Goal: Find specific page/section: Find specific page/section

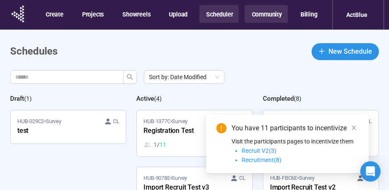
click at [264, 16] on button "Community" at bounding box center [266, 14] width 43 height 18
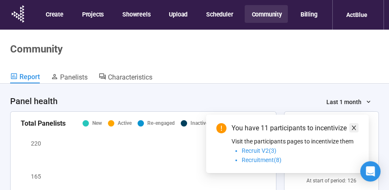
click at [357, 128] on icon "close" at bounding box center [354, 128] width 6 height 6
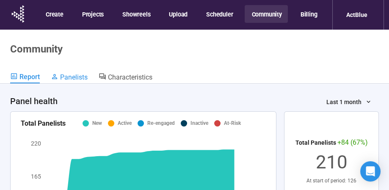
click at [85, 83] on link "Panelists" at bounding box center [69, 77] width 37 height 11
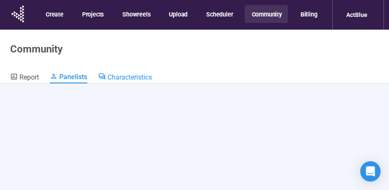
scroll to position [36, 0]
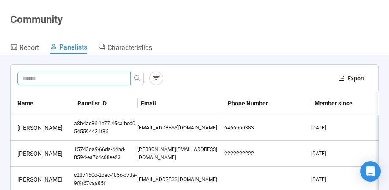
click at [62, 74] on input "text" at bounding box center [70, 78] width 97 height 9
type input "*******"
